Goal: Task Accomplishment & Management: Use online tool/utility

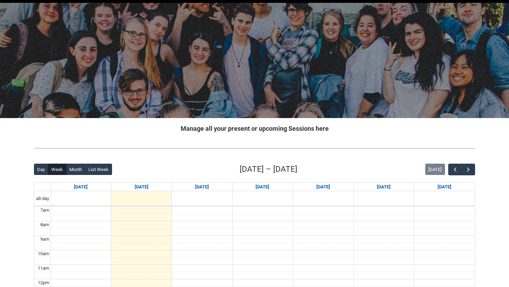
scroll to position [16, 0]
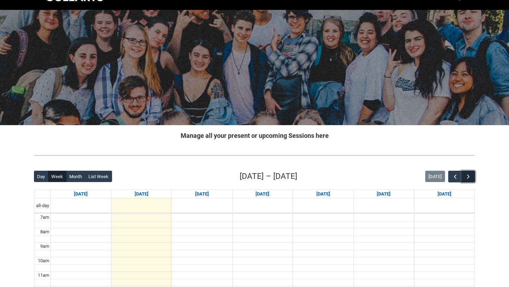
click at [472, 175] on button "button" at bounding box center [467, 177] width 13 height 12
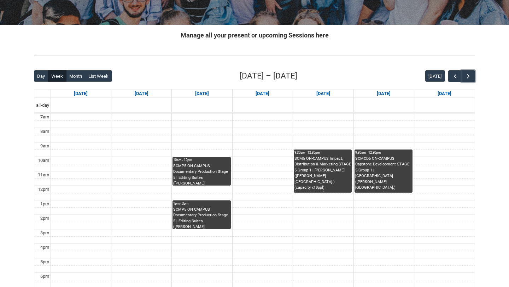
scroll to position [115, 0]
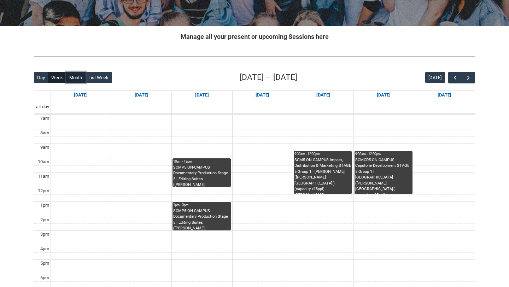
click at [74, 78] on button "Month" at bounding box center [75, 77] width 19 height 11
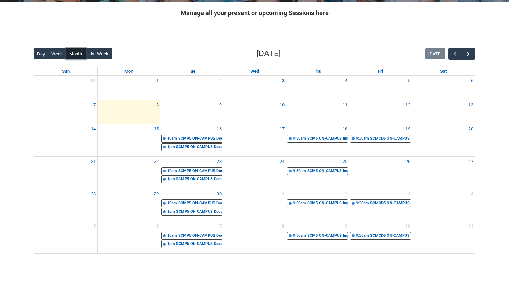
scroll to position [162, 0]
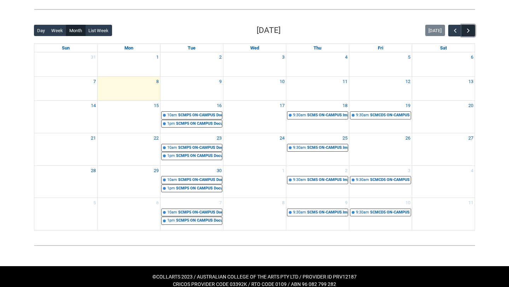
click at [467, 29] on span "button" at bounding box center [468, 30] width 7 height 7
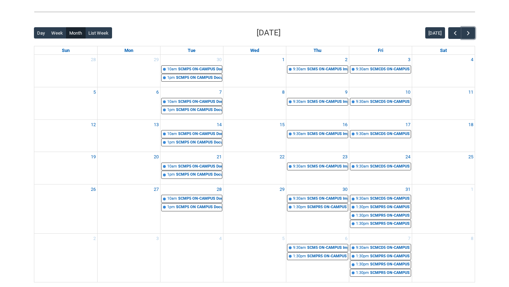
scroll to position [155, 0]
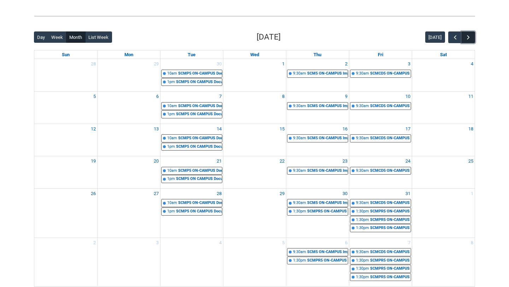
click at [469, 38] on span "button" at bounding box center [468, 37] width 7 height 7
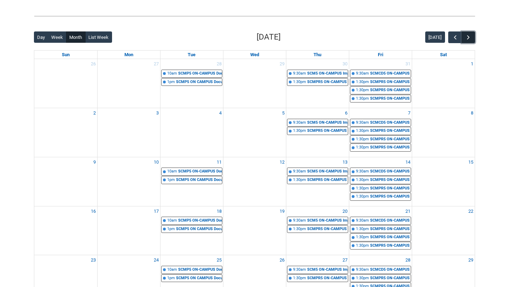
click at [465, 35] on span "button" at bounding box center [468, 37] width 7 height 7
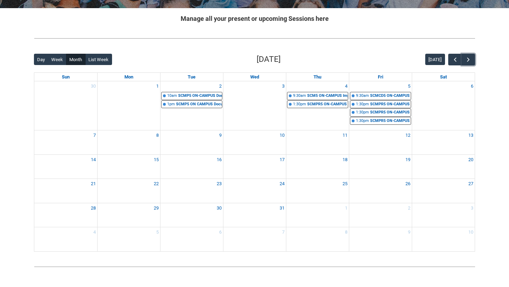
scroll to position [130, 0]
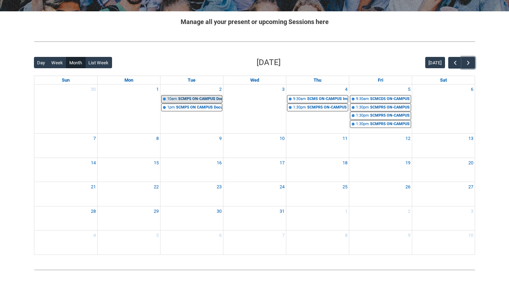
click at [189, 97] on div "SCMP5 ON-CAMPUS Documentary Production Stage 5 | Editing Suites ([PERSON_NAME][…" at bounding box center [200, 99] width 44 height 6
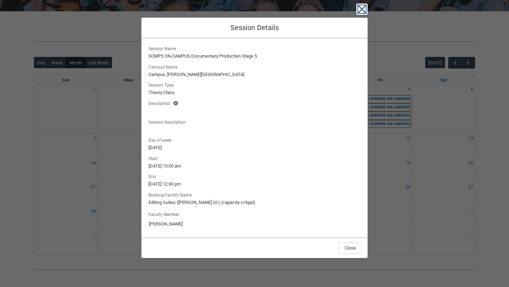
click at [361, 7] on icon "button" at bounding box center [361, 9] width 11 height 11
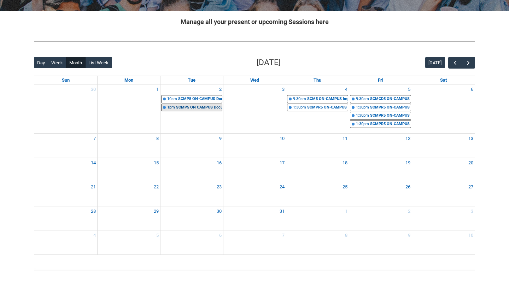
click at [182, 108] on div "SCMP5 ON CAMPUS Documentary Production Stage 5 | Editing Suites ([PERSON_NAME][…" at bounding box center [199, 108] width 46 height 6
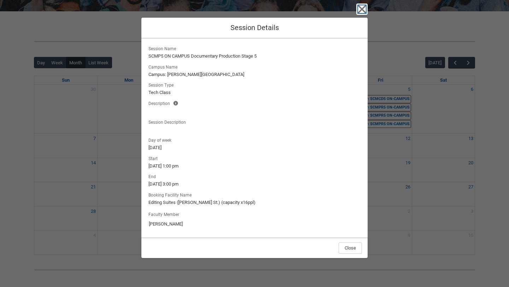
click at [367, 8] on icon "button" at bounding box center [361, 9] width 11 height 11
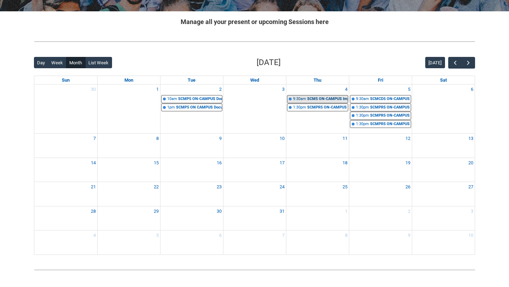
click at [322, 99] on div "SCM5 ON-CAMPUS Impact, Distribution & Marketing STAGE 5 Group 1 | [PERSON_NAME]…" at bounding box center [327, 99] width 41 height 6
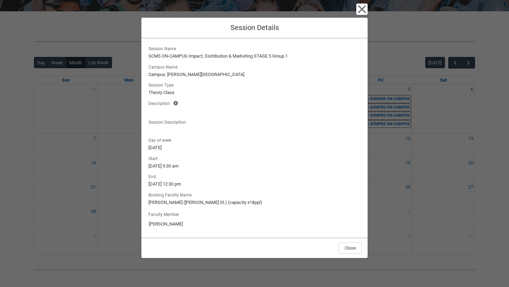
click at [367, 7] on div "Close Session Details Session Name SCM5 ON-CAMPUS Impact, Distribution & Market…" at bounding box center [254, 143] width 509 height 287
click at [363, 8] on icon "button" at bounding box center [362, 9] width 8 height 8
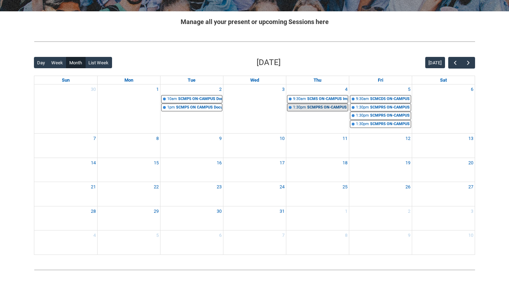
click at [332, 108] on div "SCMPR5 ON-CAMPUS Professional Inquiry STAGE 5 | [GEOGRAPHIC_DATA] ([PERSON_NAME…" at bounding box center [327, 108] width 41 height 6
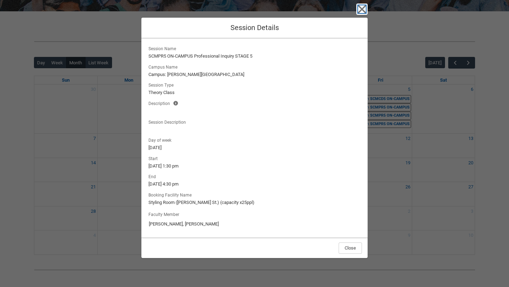
click at [361, 11] on icon "button" at bounding box center [361, 9] width 11 height 11
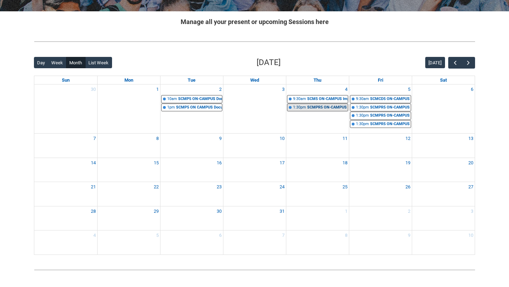
click at [317, 108] on div "SCMPR5 ON-CAMPUS Professional Inquiry STAGE 5 | [GEOGRAPHIC_DATA] ([PERSON_NAME…" at bounding box center [327, 108] width 41 height 6
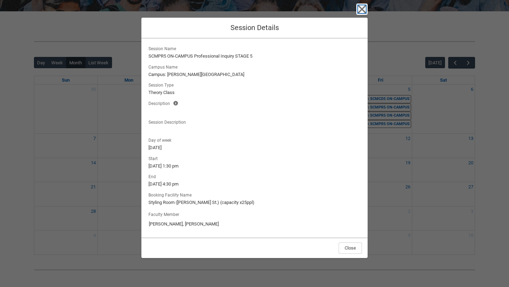
click at [367, 13] on icon "button" at bounding box center [361, 9] width 11 height 11
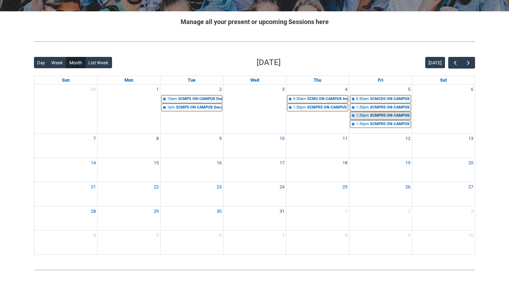
click at [376, 116] on div "SCMPR5 ON-CAMPUS Professional Inquiry STAGE 5 | Editing Suites ([PERSON_NAME][G…" at bounding box center [390, 116] width 41 height 6
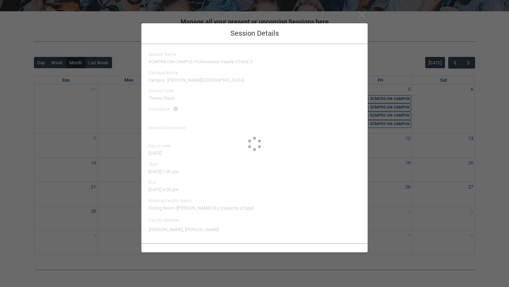
type input "[PERSON_NAME]"
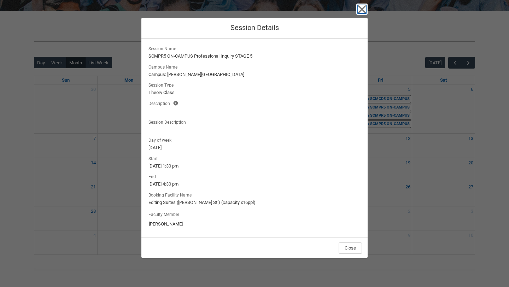
click at [364, 7] on icon "button" at bounding box center [362, 9] width 8 height 8
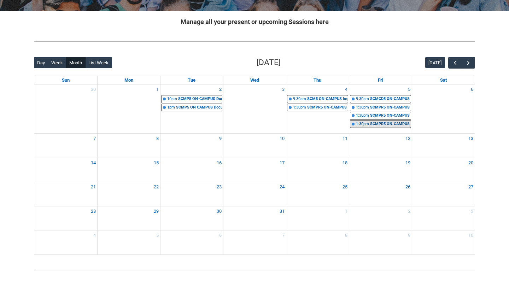
click at [382, 123] on div "SCMPR5 ON-CAMPUS Professional Inquiry STAGE 5 | [GEOGRAPHIC_DATA] ([PERSON_NAME…" at bounding box center [390, 124] width 41 height 6
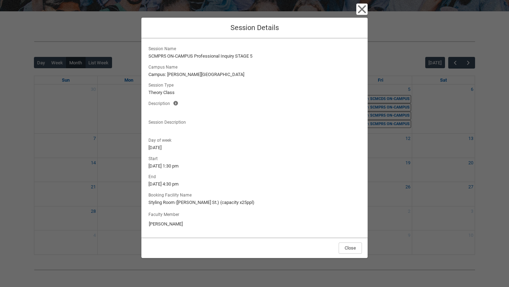
click at [368, 19] on div "Close Session Details Session Name SCMPR5 ON-CAMPUS Professional Inquiry STAGE …" at bounding box center [254, 143] width 509 height 287
click at [365, 14] on icon "button" at bounding box center [361, 9] width 11 height 11
